Goal: Information Seeking & Learning: Learn about a topic

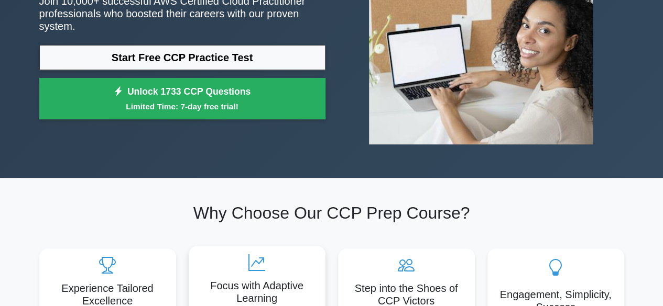
scroll to position [52, 0]
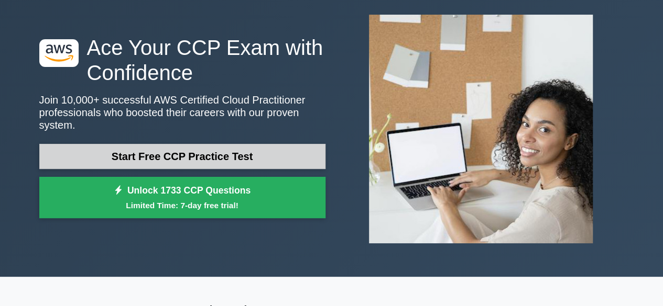
click at [224, 155] on link "Start Free CCP Practice Test" at bounding box center [182, 156] width 286 height 25
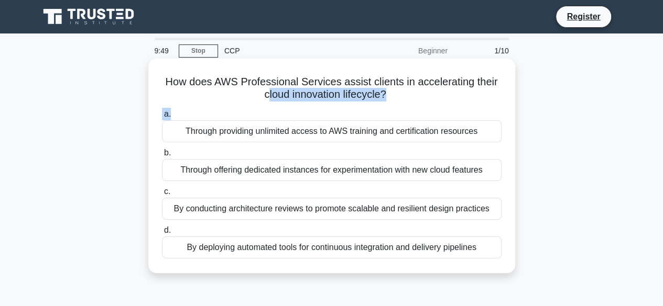
drag, startPoint x: 268, startPoint y: 95, endPoint x: 401, endPoint y: 114, distance: 134.4
click at [401, 114] on div "How does AWS Professional Services assist clients in accelerating their cloud i…" at bounding box center [331, 166] width 358 height 206
click at [451, 93] on h5 "How does AWS Professional Services assist clients in accelerating their cloud i…" at bounding box center [332, 88] width 342 height 26
drag, startPoint x: 265, startPoint y: 94, endPoint x: 382, endPoint y: 102, distance: 117.6
click at [382, 102] on h5 "How does AWS Professional Services assist clients in accelerating their cloud i…" at bounding box center [332, 88] width 342 height 26
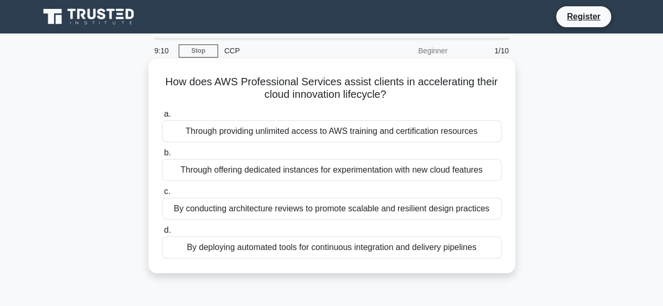
click at [374, 246] on div "By deploying automated tools for continuous integration and delivery pipelines" at bounding box center [331, 248] width 339 height 22
click at [162, 234] on input "d. By deploying automated tools for continuous integration and delivery pipelin…" at bounding box center [162, 230] width 0 height 7
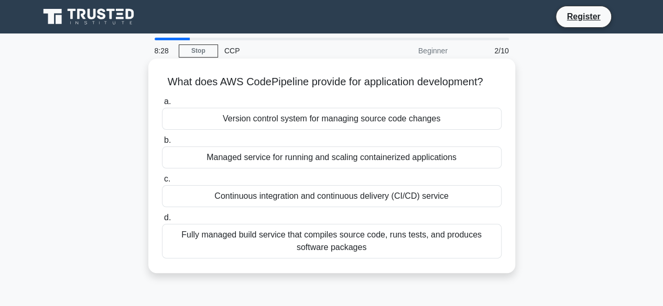
click at [376, 124] on div "Version control system for managing source code changes" at bounding box center [331, 119] width 339 height 22
click at [260, 114] on div "Version control system for managing source code changes" at bounding box center [331, 119] width 339 height 22
click at [162, 105] on input "a. Version control system for managing source code changes" at bounding box center [162, 101] width 0 height 7
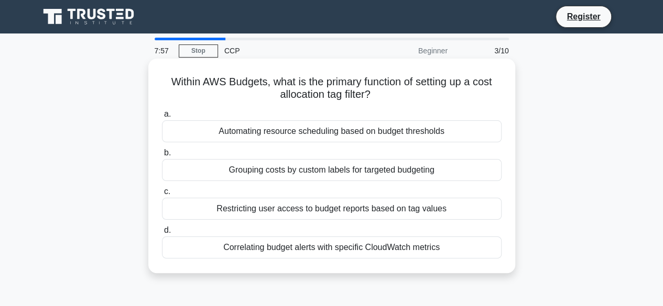
click at [409, 248] on div "Correlating budget alerts with specific CloudWatch metrics" at bounding box center [331, 248] width 339 height 22
click at [162, 234] on input "d. Correlating budget alerts with specific CloudWatch metrics" at bounding box center [162, 230] width 0 height 7
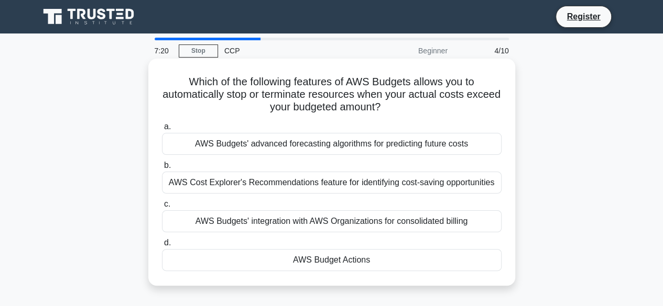
click at [379, 188] on div "AWS Cost Explorer's Recommendations feature for identifying cost-saving opportu…" at bounding box center [331, 183] width 339 height 22
click at [162, 169] on input "b. AWS Cost Explorer's Recommendations feature for identifying cost-saving oppo…" at bounding box center [162, 165] width 0 height 7
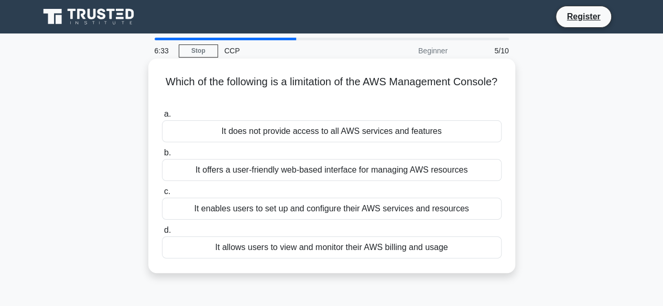
click at [349, 249] on div "It allows users to view and monitor their AWS billing and usage" at bounding box center [331, 248] width 339 height 22
click at [162, 234] on input "d. It allows users to view and monitor their AWS billing and usage" at bounding box center [162, 230] width 0 height 7
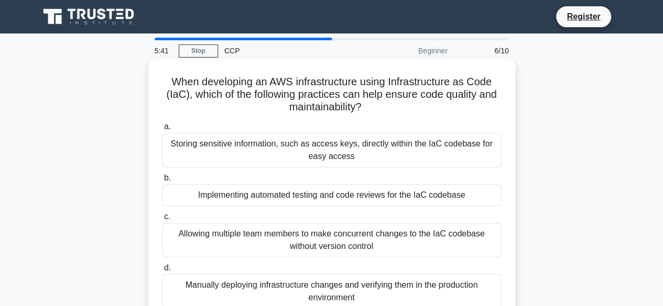
scroll to position [52, 0]
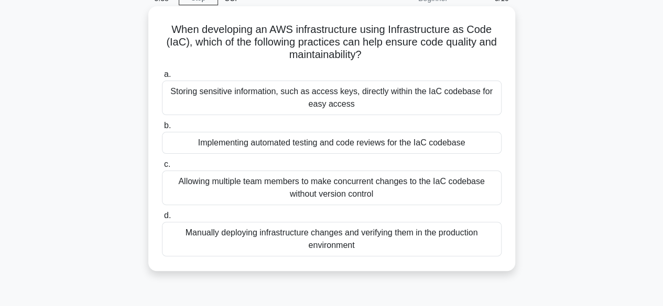
click at [328, 150] on div "Implementing automated testing and code reviews for the IaC codebase" at bounding box center [331, 143] width 339 height 22
click at [162, 129] on input "b. Implementing automated testing and code reviews for the IaC codebase" at bounding box center [162, 126] width 0 height 7
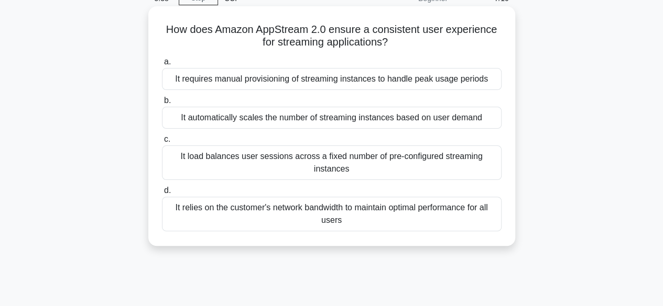
scroll to position [0, 0]
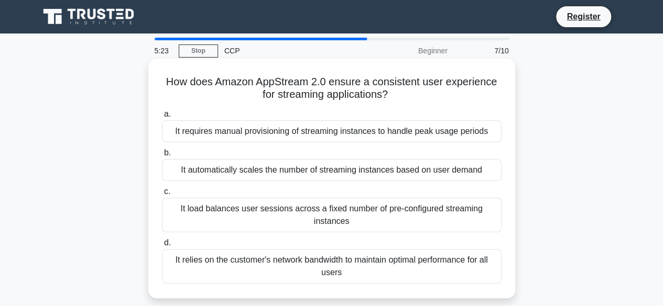
click at [301, 214] on div "It load balances user sessions across a fixed number of pre-configured streamin…" at bounding box center [331, 215] width 339 height 35
click at [162, 195] on input "c. It load balances user sessions across a fixed number of pre-configured strea…" at bounding box center [162, 192] width 0 height 7
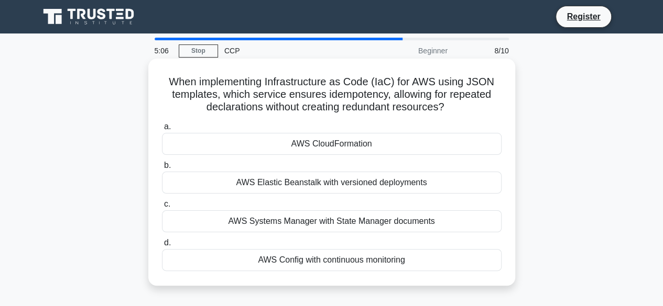
click at [336, 149] on div "AWS CloudFormation" at bounding box center [331, 144] width 339 height 22
click at [162, 130] on input "a. AWS CloudFormation" at bounding box center [162, 127] width 0 height 7
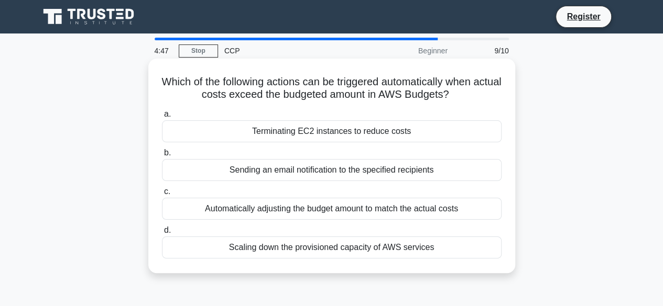
click at [344, 177] on div "Sending an email notification to the specified recipients" at bounding box center [331, 170] width 339 height 22
click at [162, 157] on input "b. Sending an email notification to the specified recipients" at bounding box center [162, 153] width 0 height 7
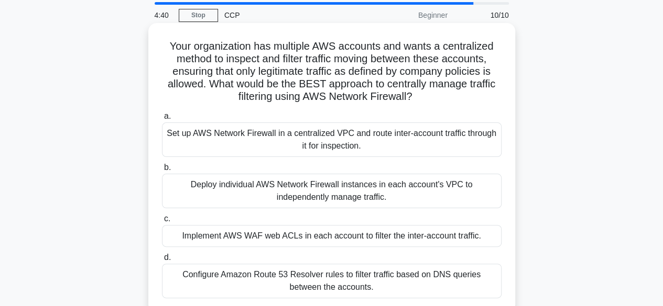
scroll to position [52, 0]
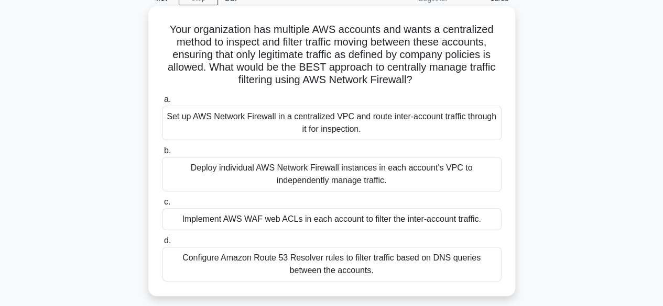
click at [319, 271] on div "Configure Amazon Route 53 Resolver rules to filter traffic based on DNS queries…" at bounding box center [331, 264] width 339 height 35
click at [162, 245] on input "d. Configure Amazon Route 53 Resolver rules to filter traffic based on DNS quer…" at bounding box center [162, 241] width 0 height 7
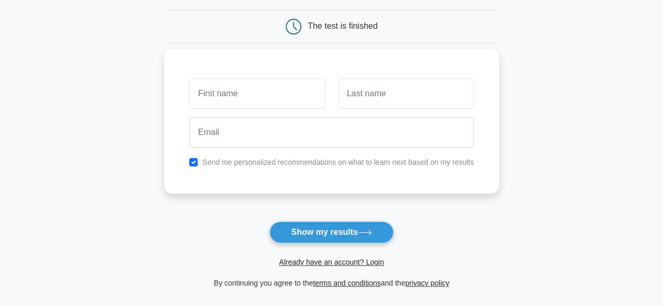
scroll to position [105, 0]
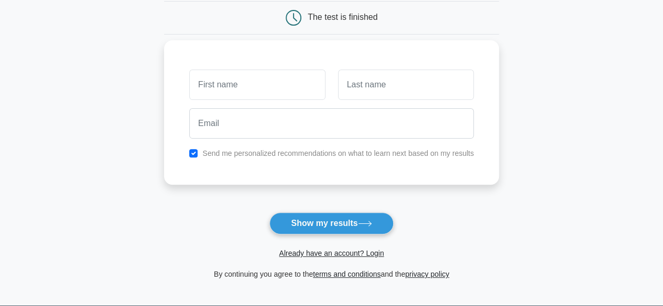
type input "o"
type input "prakash"
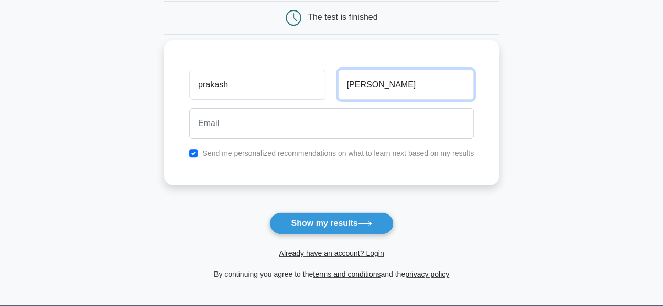
type input "[PERSON_NAME]"
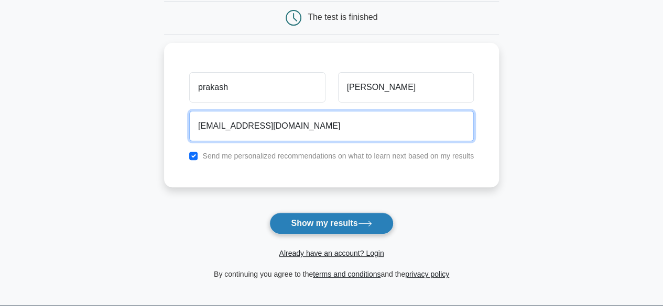
type input "[EMAIL_ADDRESS][DOMAIN_NAME]"
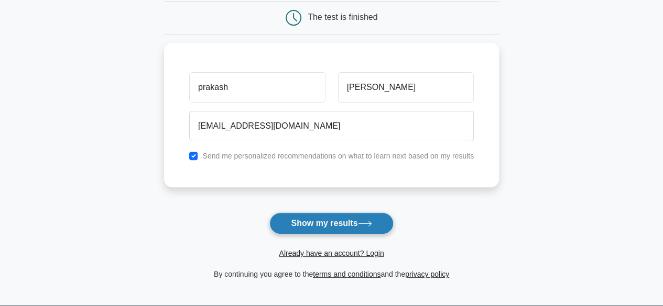
click at [335, 226] on button "Show my results" at bounding box center [331, 224] width 124 height 22
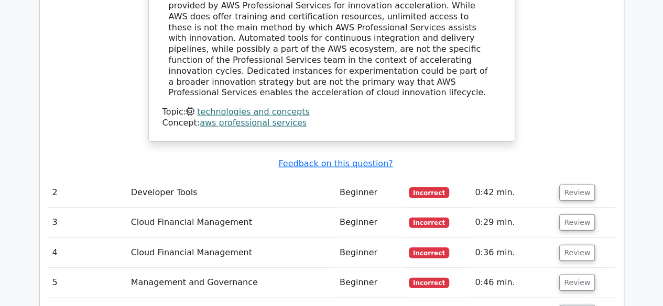
scroll to position [1257, 0]
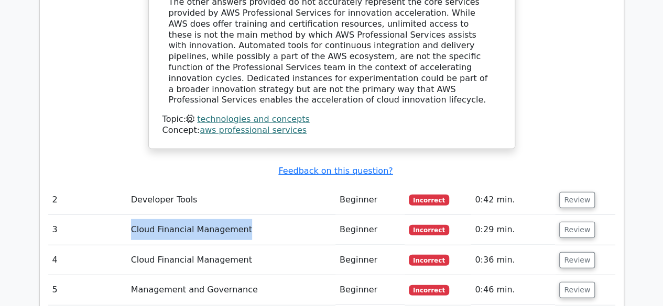
drag, startPoint x: 154, startPoint y: 129, endPoint x: 262, endPoint y: 117, distance: 108.6
click at [262, 215] on td "Cloud Financial Management" at bounding box center [231, 230] width 209 height 30
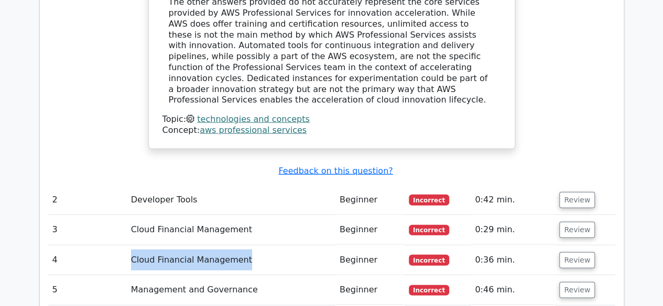
drag, startPoint x: 131, startPoint y: 147, endPoint x: 254, endPoint y: 158, distance: 123.1
click at [254, 246] on td "Cloud Financial Management" at bounding box center [231, 261] width 209 height 30
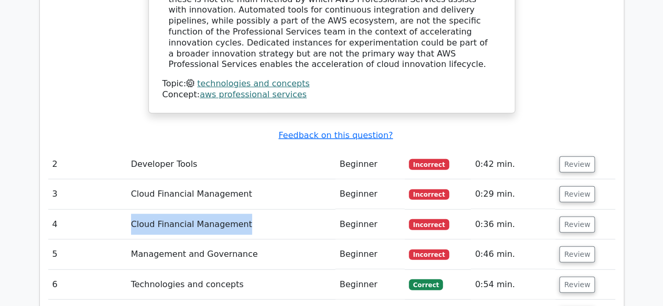
scroll to position [1310, 0]
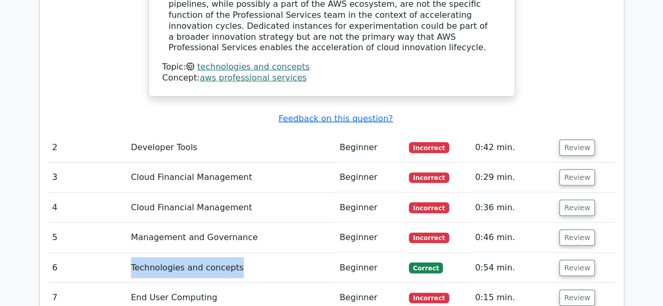
drag, startPoint x: 132, startPoint y: 155, endPoint x: 235, endPoint y: 161, distance: 103.4
click at [235, 254] on td "Technologies and concepts" at bounding box center [231, 269] width 209 height 30
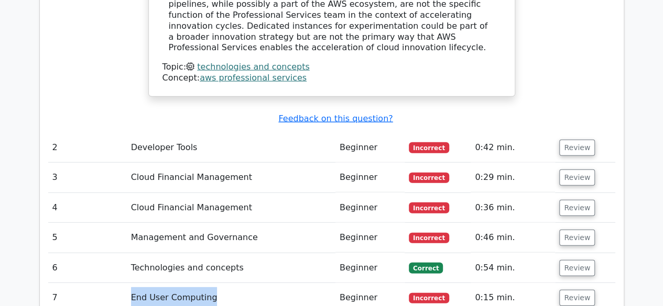
drag, startPoint x: 130, startPoint y: 190, endPoint x: 224, endPoint y: 193, distance: 93.3
click at [224, 283] on tr "7 End User Computing Beginner Incorrect 0:15 min. Review" at bounding box center [331, 298] width 567 height 30
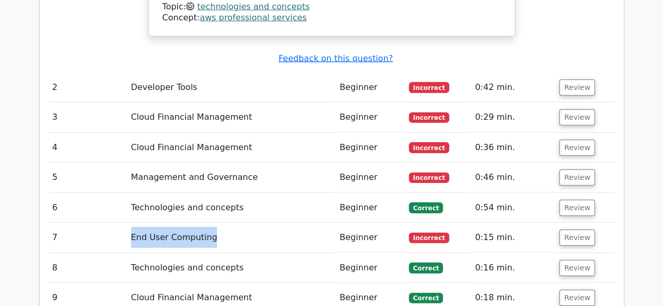
scroll to position [1414, 0]
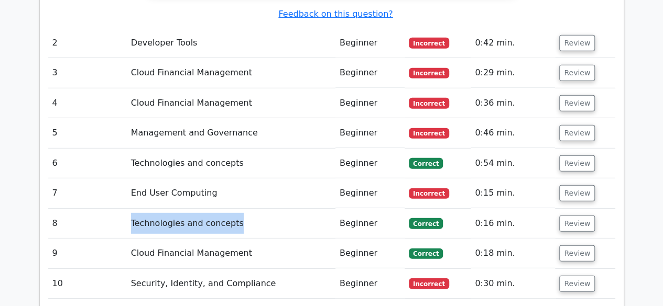
drag, startPoint x: 131, startPoint y: 113, endPoint x: 281, endPoint y: 123, distance: 150.2
click at [281, 209] on td "Technologies and concepts" at bounding box center [231, 224] width 209 height 30
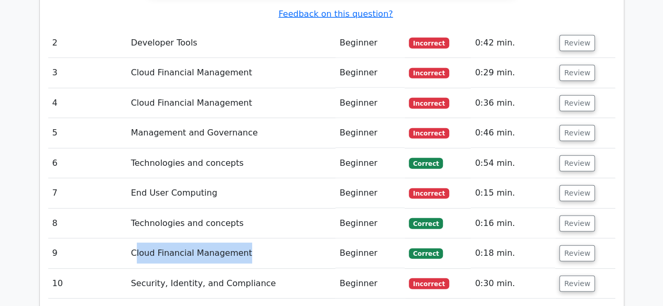
drag, startPoint x: 135, startPoint y: 143, endPoint x: 239, endPoint y: 153, distance: 104.3
click at [239, 239] on td "Cloud Financial Management" at bounding box center [231, 254] width 209 height 30
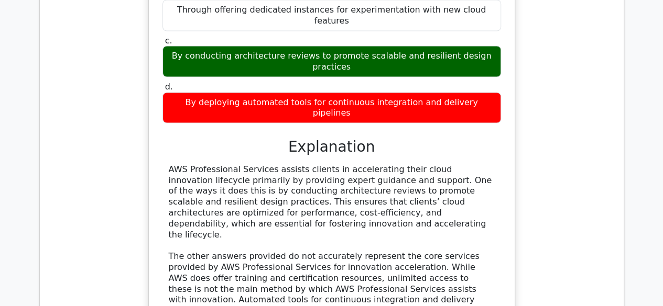
scroll to position [793, 0]
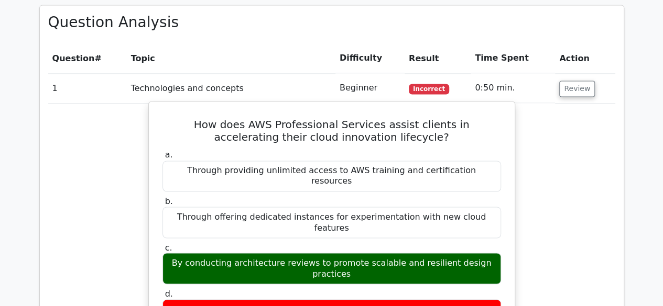
drag, startPoint x: 294, startPoint y: 267, endPoint x: 369, endPoint y: 269, distance: 74.4
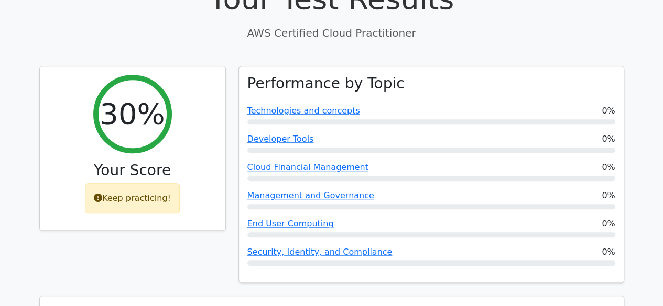
scroll to position [269, 0]
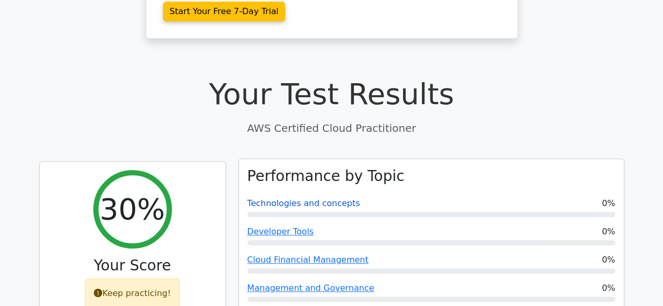
click at [329, 199] on link "Technologies and concepts" at bounding box center [303, 204] width 113 height 10
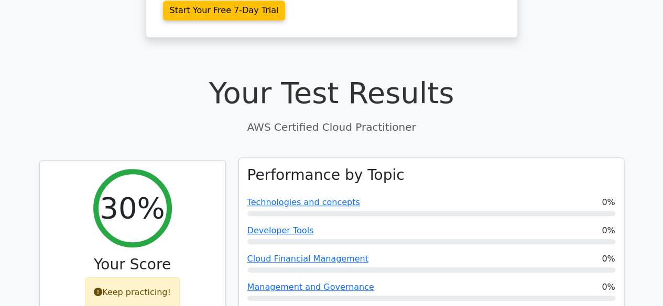
scroll to position [217, 0]
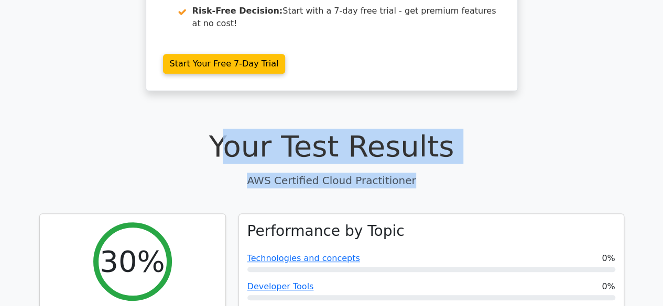
drag, startPoint x: 244, startPoint y: 105, endPoint x: 526, endPoint y: 117, distance: 283.1
click at [532, 129] on div "Your Test Results AWS Certified Cloud Practitioner" at bounding box center [331, 158] width 585 height 59
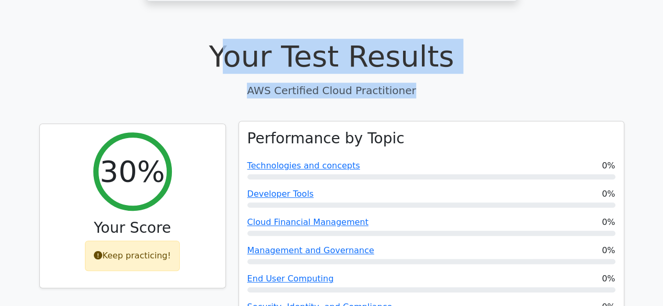
scroll to position [322, 0]
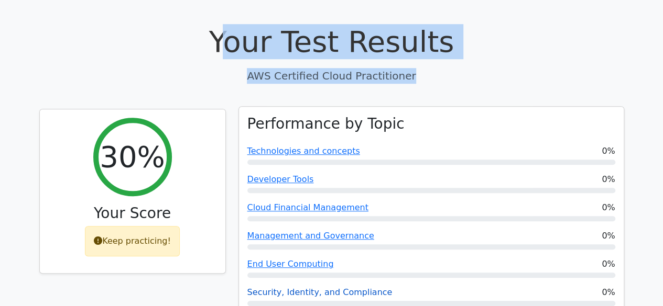
click at [306, 288] on link "Security, Identity, and Compliance" at bounding box center [319, 293] width 145 height 10
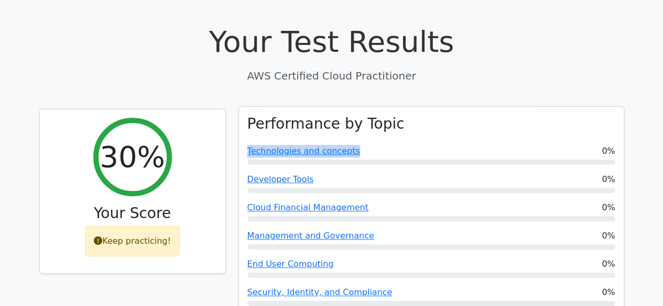
drag, startPoint x: 352, startPoint y: 107, endPoint x: 247, endPoint y: 114, distance: 105.0
click at [247, 145] on div "Technologies and concepts 0%" at bounding box center [431, 151] width 368 height 13
copy link "Technologies and concepts"
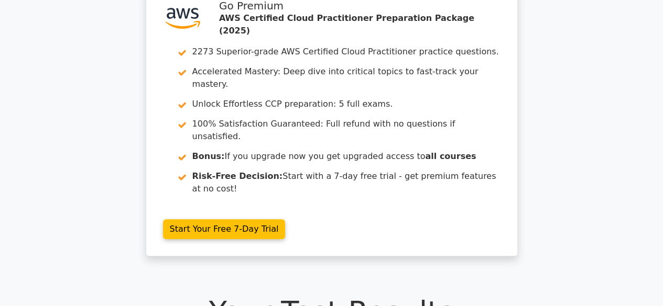
scroll to position [314, 0]
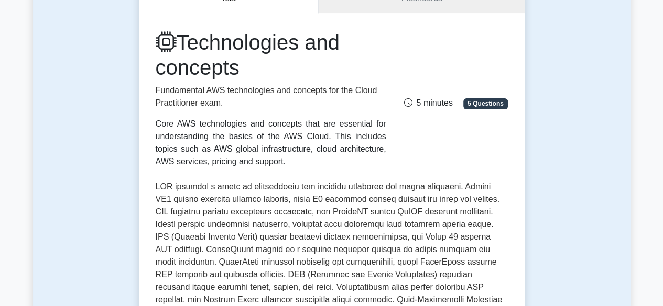
scroll to position [157, 0]
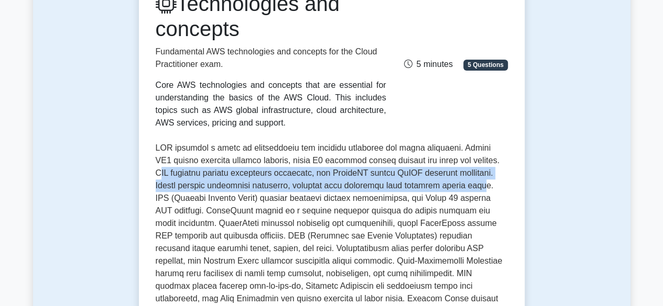
drag, startPoint x: 511, startPoint y: 173, endPoint x: 447, endPoint y: 172, distance: 63.9
click at [485, 181] on p at bounding box center [332, 280] width 352 height 277
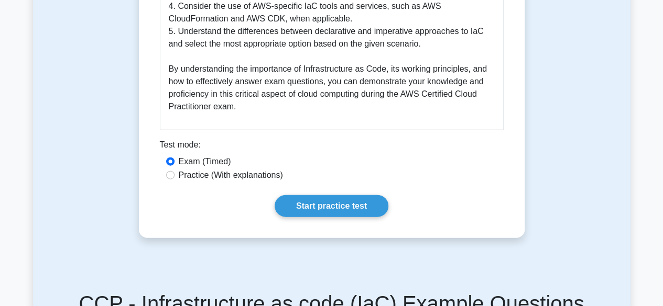
scroll to position [1205, 0]
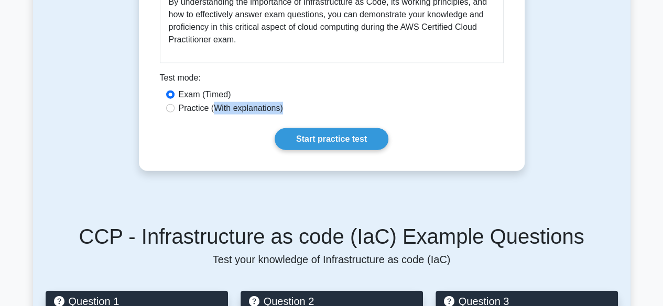
drag, startPoint x: 214, startPoint y: 96, endPoint x: 316, endPoint y: 112, distance: 103.9
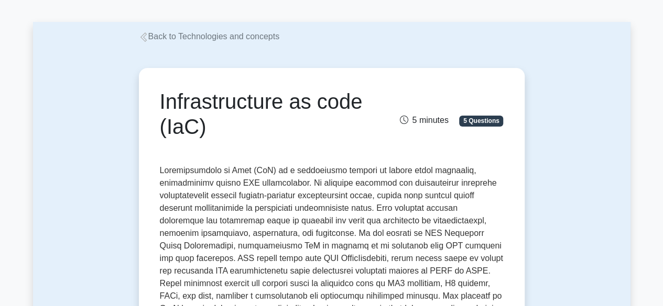
scroll to position [0, 0]
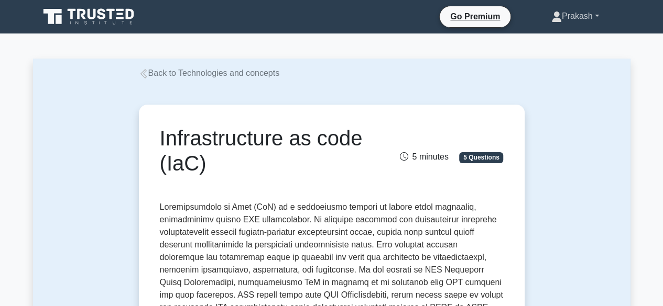
click at [597, 19] on link "Prakash" at bounding box center [575, 16] width 98 height 21
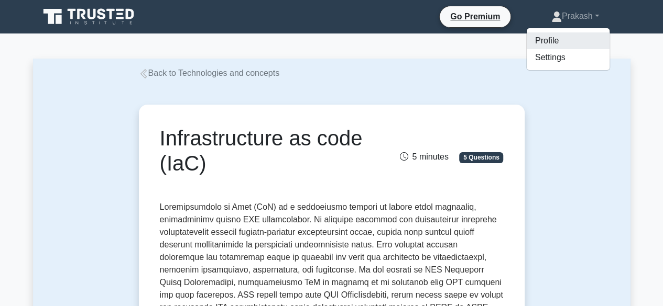
click at [536, 42] on link "Profile" at bounding box center [567, 40] width 83 height 17
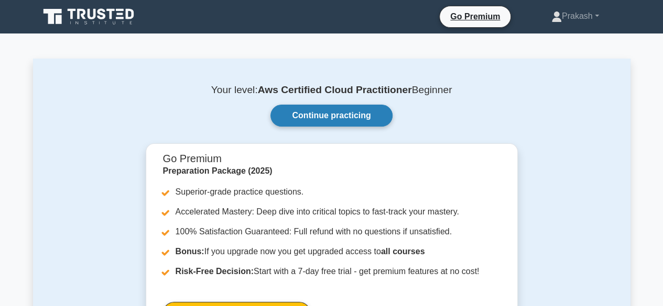
click at [364, 120] on link "Continue practicing" at bounding box center [331, 116] width 122 height 22
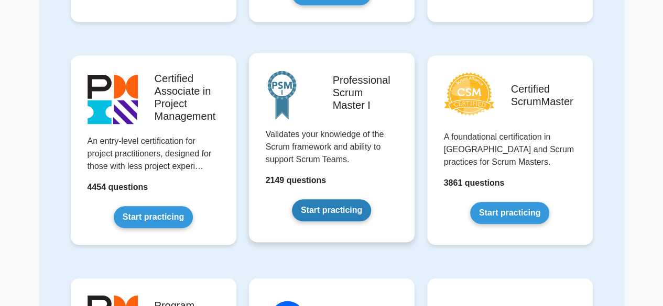
scroll to position [210, 0]
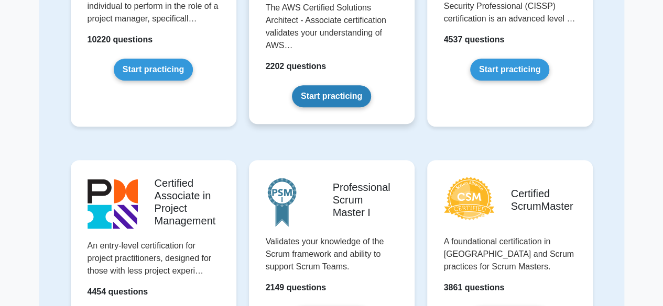
click at [344, 100] on link "Start practicing" at bounding box center [331, 96] width 79 height 22
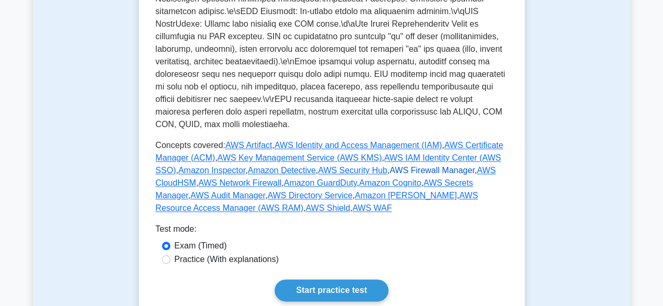
scroll to position [576, 0]
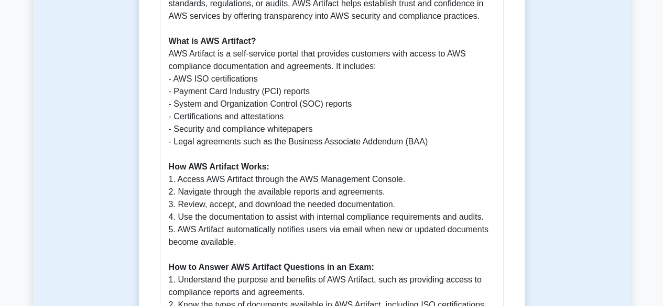
scroll to position [681, 0]
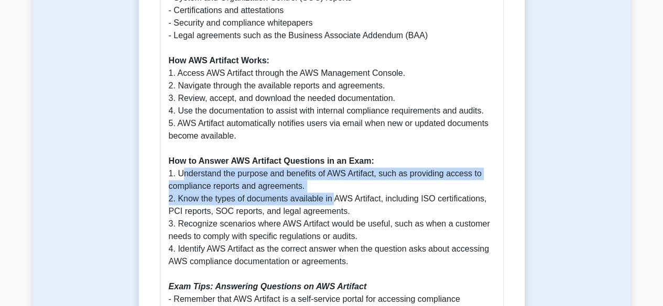
drag, startPoint x: 181, startPoint y: 165, endPoint x: 332, endPoint y: 182, distance: 151.9
click at [332, 182] on p "Why AWS Artifact is Important: AWS Artifact provides on-demand access to AWS se…" at bounding box center [332, 123] width 326 height 541
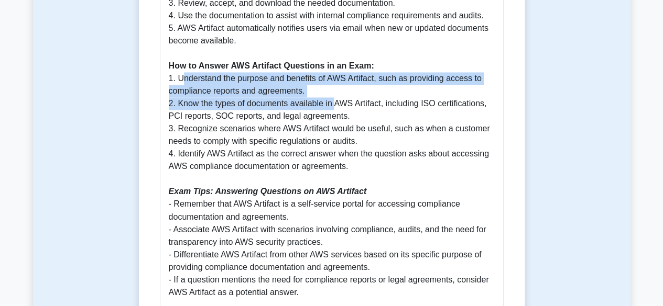
scroll to position [891, 0]
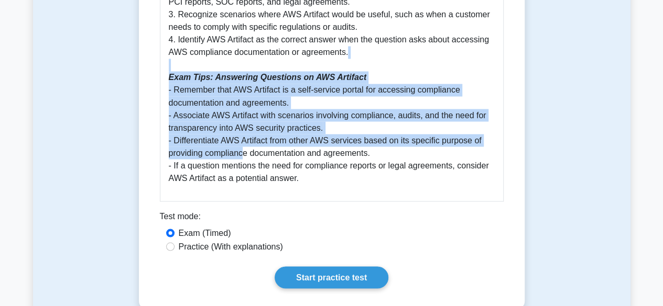
drag, startPoint x: 181, startPoint y: 49, endPoint x: 244, endPoint y: 140, distance: 110.7
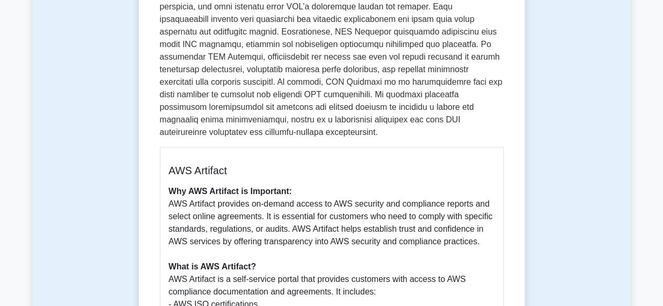
scroll to position [105, 0]
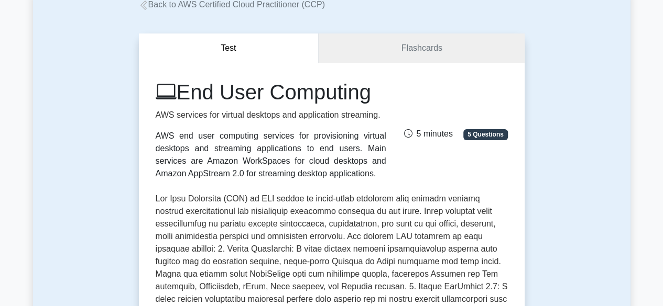
scroll to position [52, 0]
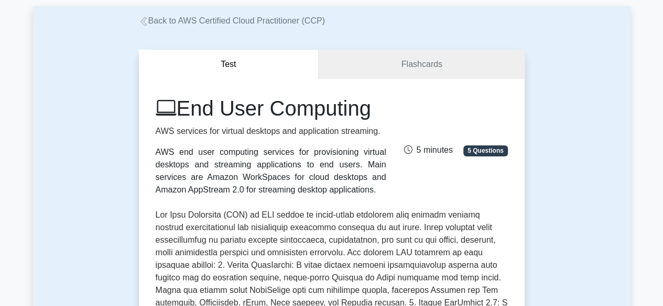
drag, startPoint x: 186, startPoint y: 112, endPoint x: 414, endPoint y: 107, distance: 228.5
click at [414, 107] on div "End User Computing AWS services for virtual desktops and application streaming.…" at bounding box center [331, 146] width 365 height 101
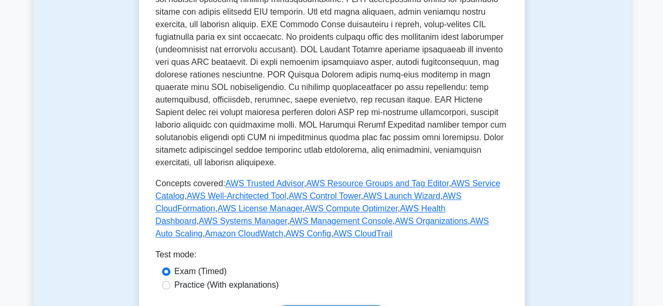
scroll to position [576, 0]
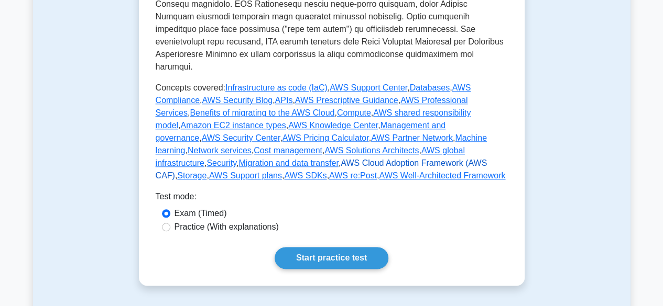
scroll to position [419, 0]
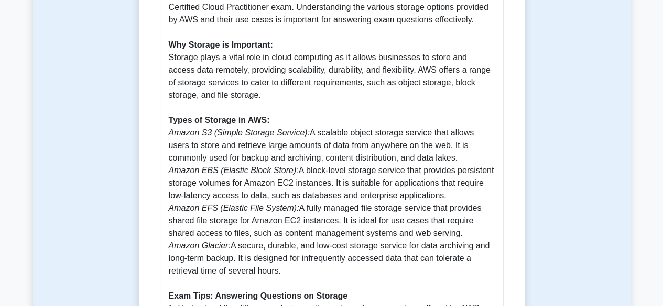
scroll to position [576, 0]
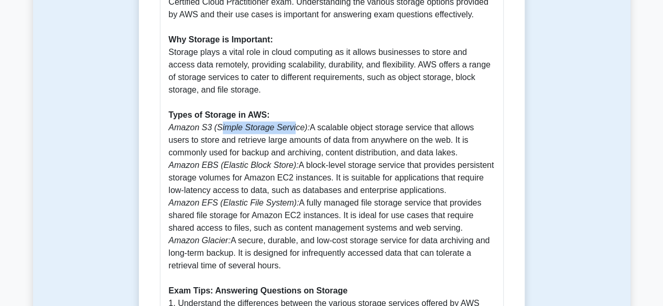
drag, startPoint x: 217, startPoint y: 118, endPoint x: 287, endPoint y: 116, distance: 69.7
click at [287, 123] on icon "Amazon S3 (Simple Storage Service):" at bounding box center [239, 127] width 141 height 9
drag, startPoint x: 315, startPoint y: 117, endPoint x: 479, endPoint y: 140, distance: 165.1
click at [479, 140] on p "Storage is a crucial aspect of cloud computing and is an essential topic in the…" at bounding box center [332, 228] width 326 height 490
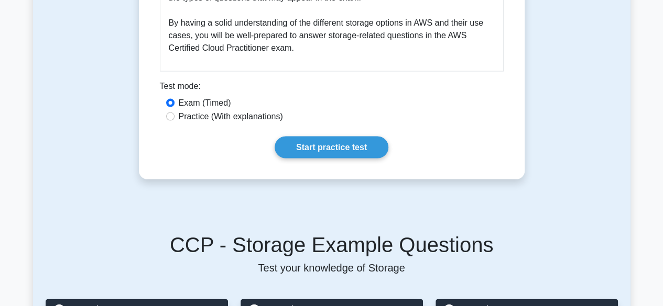
scroll to position [733, 0]
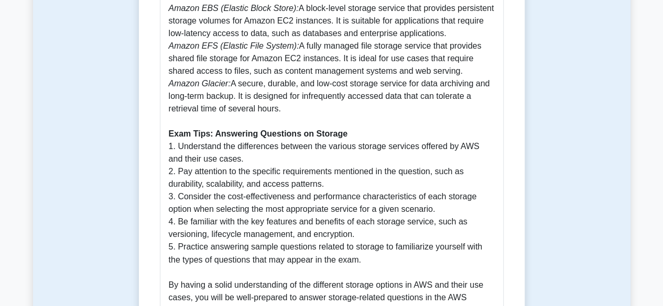
click at [371, 189] on p "Storage is a crucial aspect of cloud computing and is an essential topic in the…" at bounding box center [332, 71] width 326 height 490
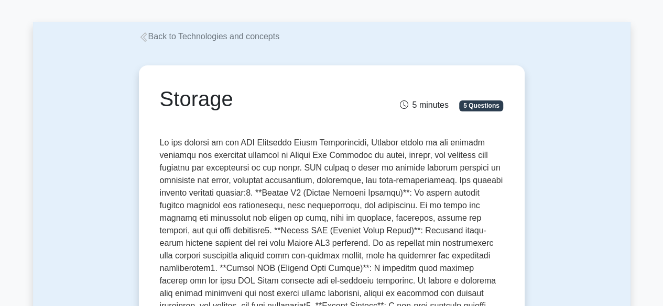
scroll to position [0, 0]
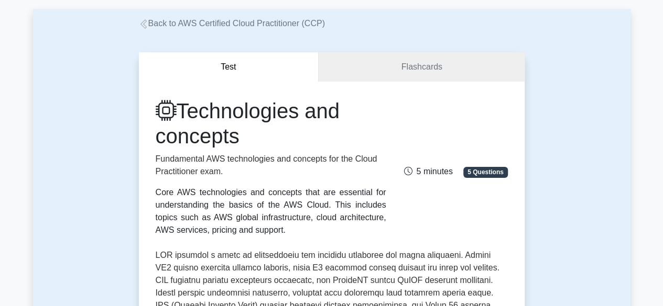
scroll to position [105, 0]
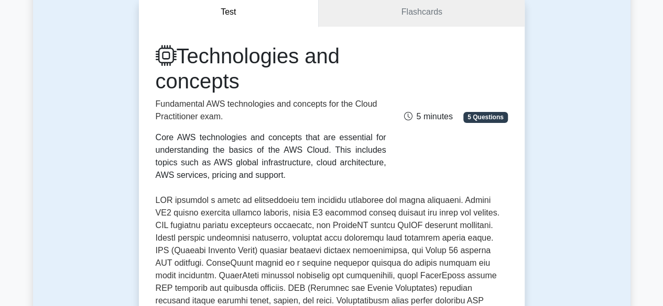
click at [481, 118] on span "5 Questions" at bounding box center [485, 117] width 44 height 10
click at [415, 115] on span "5 minutes" at bounding box center [427, 116] width 49 height 9
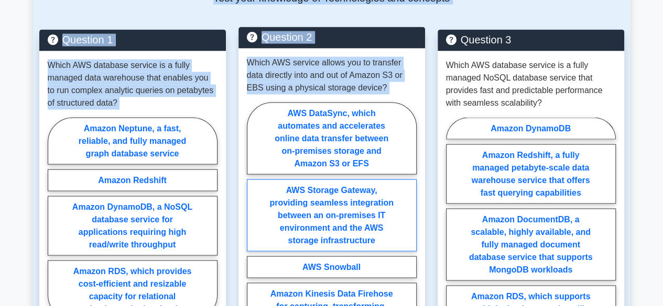
scroll to position [886, 0]
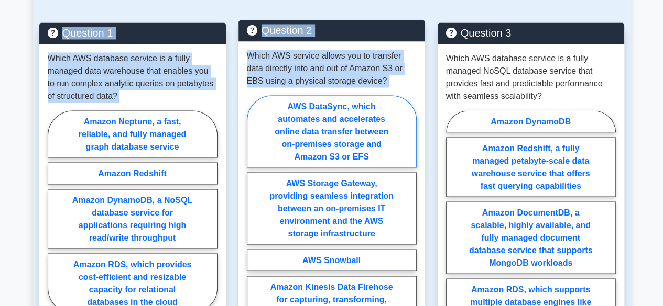
drag, startPoint x: 184, startPoint y: 55, endPoint x: 403, endPoint y: 128, distance: 231.4
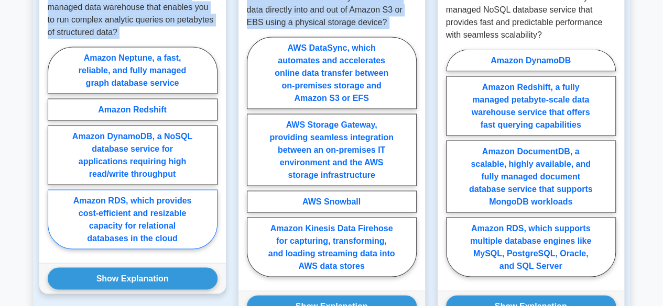
scroll to position [1043, 0]
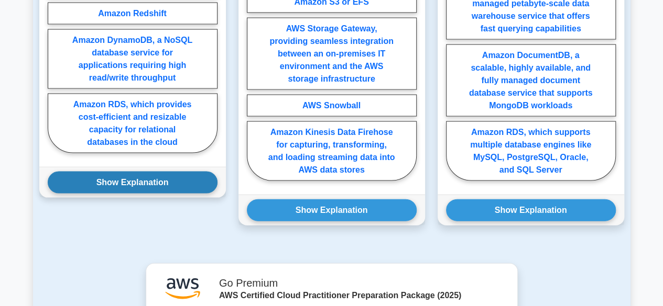
click at [146, 172] on button "Show Explanation" at bounding box center [133, 183] width 170 height 22
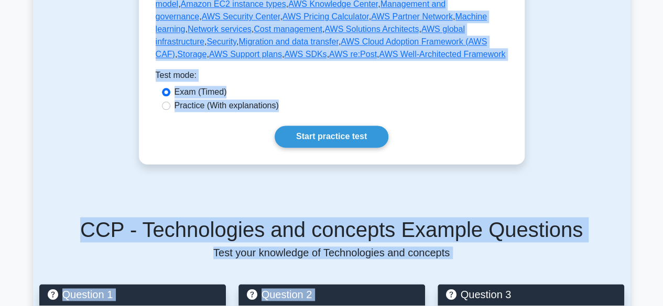
scroll to position [414, 0]
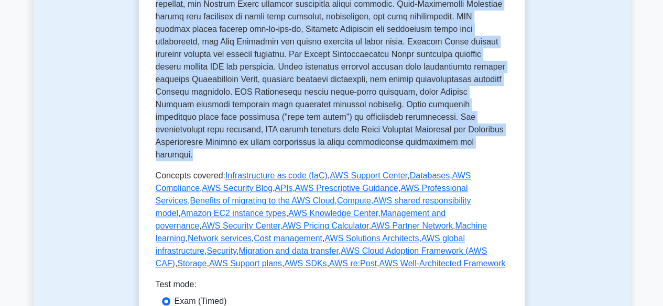
click at [280, 150] on div "Technologies and concepts Fundamental AWS technologies and concepts for the Clo…" at bounding box center [332, 2] width 352 height 536
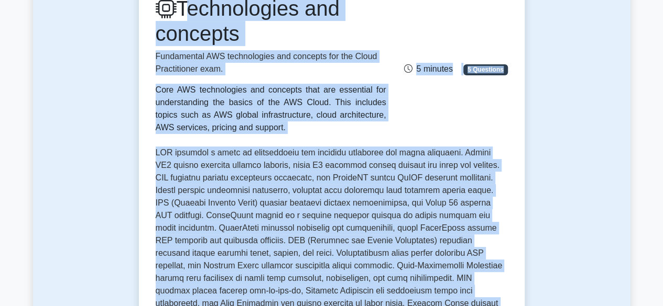
scroll to position [257, 0]
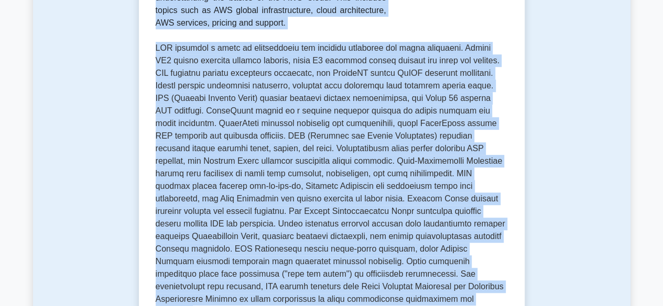
copy div "Technologies and concepts Fundamental AWS technologies and concepts for the Clo…"
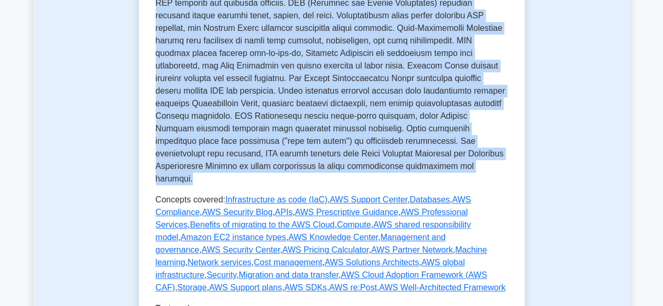
scroll to position [519, 0]
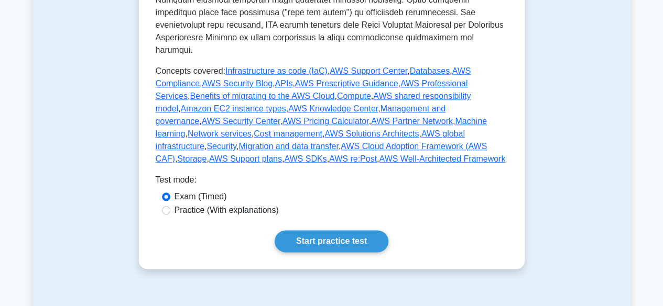
click at [377, 204] on div "Practice (With explanations)" at bounding box center [331, 210] width 339 height 13
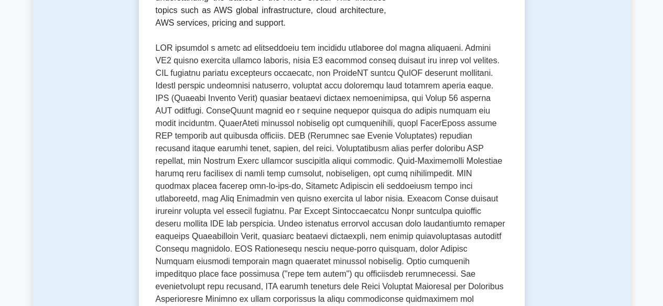
scroll to position [0, 0]
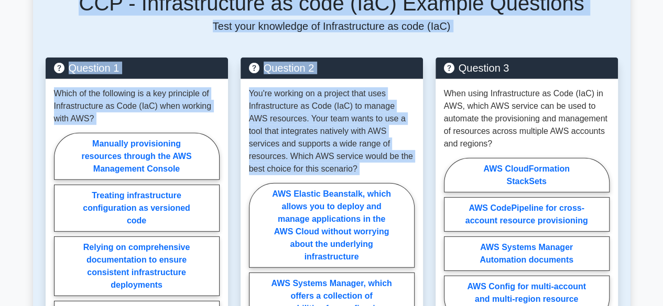
scroll to position [1459, 0]
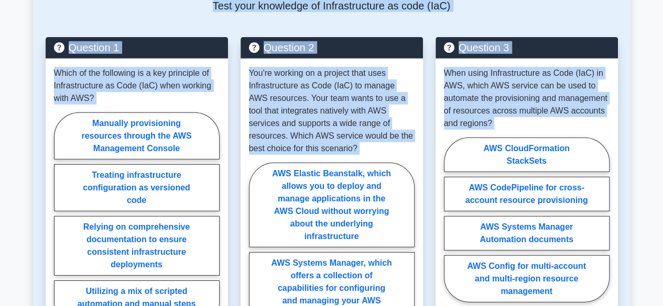
drag, startPoint x: 161, startPoint y: 139, endPoint x: 432, endPoint y: 144, distance: 270.9
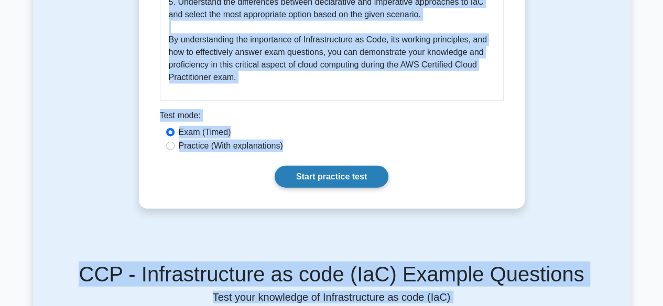
scroll to position [1092, 0]
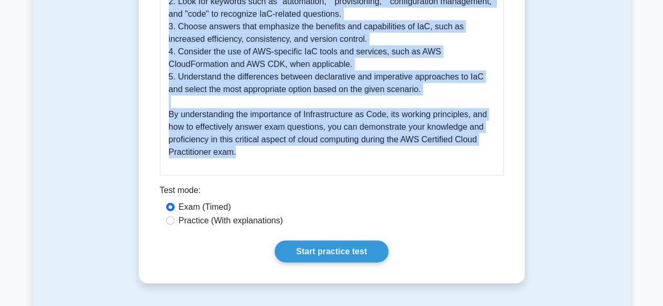
copy div "Infrastructure as code (IaC) 5 minutes 5 Questions Infrastructure as Code (IaC)…"
